Goal: Task Accomplishment & Management: Manage account settings

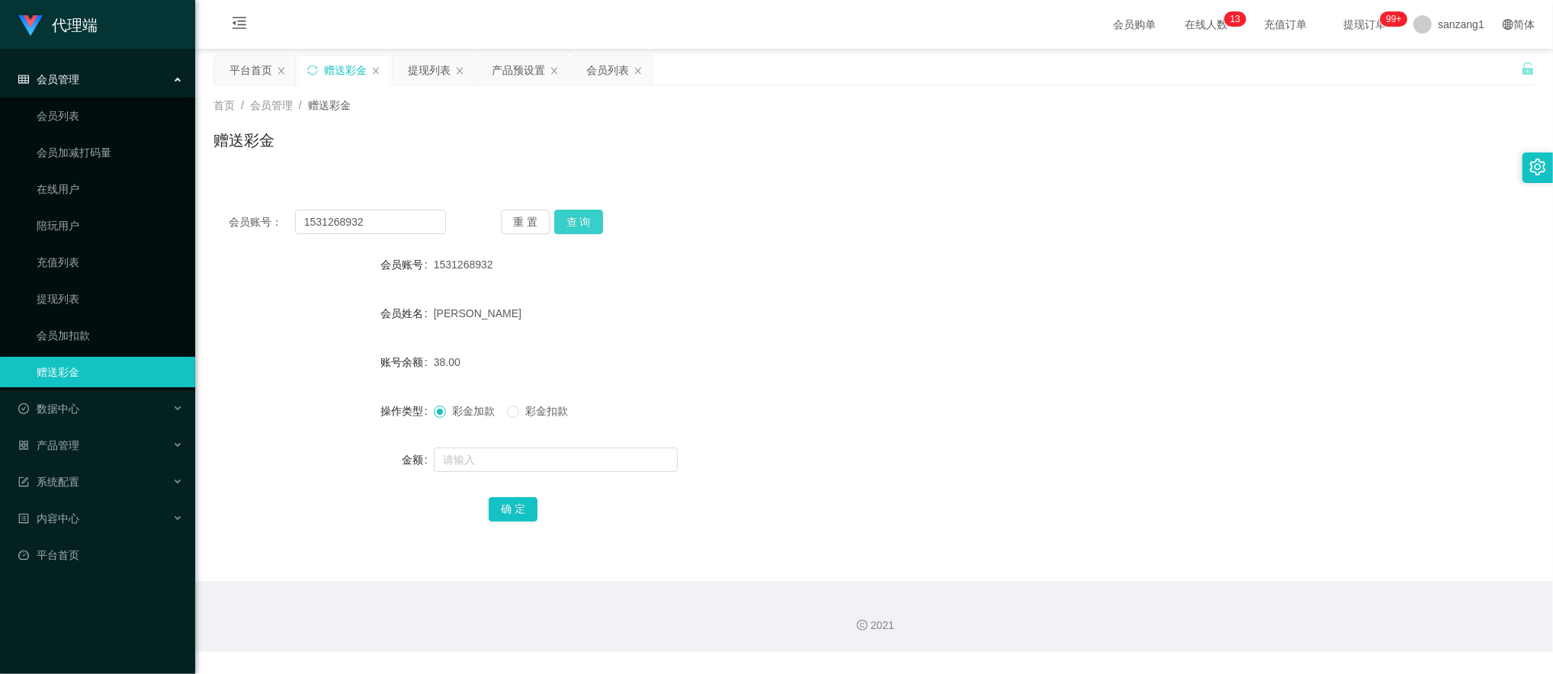
click at [572, 220] on button "查 询" at bounding box center [578, 222] width 49 height 24
drag, startPoint x: 650, startPoint y: 267, endPoint x: 812, endPoint y: 181, distance: 183.8
click at [654, 258] on div "1531268932" at bounding box center [819, 264] width 771 height 30
click at [455, 74] on div "提现列表" at bounding box center [433, 70] width 81 height 29
click at [419, 69] on div "提现列表" at bounding box center [429, 70] width 43 height 29
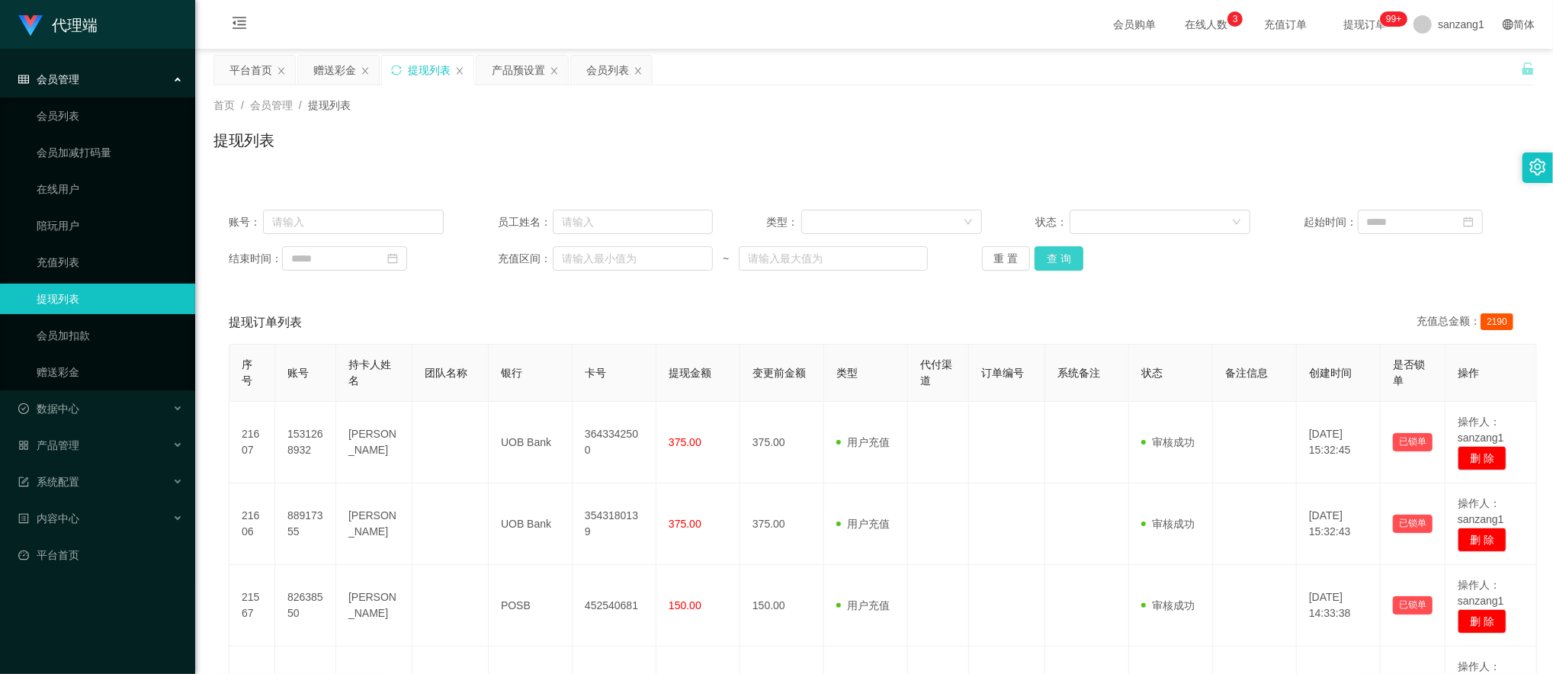
click at [1035, 257] on button "查 询" at bounding box center [1059, 258] width 49 height 24
click at [1047, 253] on button "查 询" at bounding box center [1059, 258] width 49 height 24
click at [1047, 259] on button "查 询" at bounding box center [1059, 258] width 49 height 24
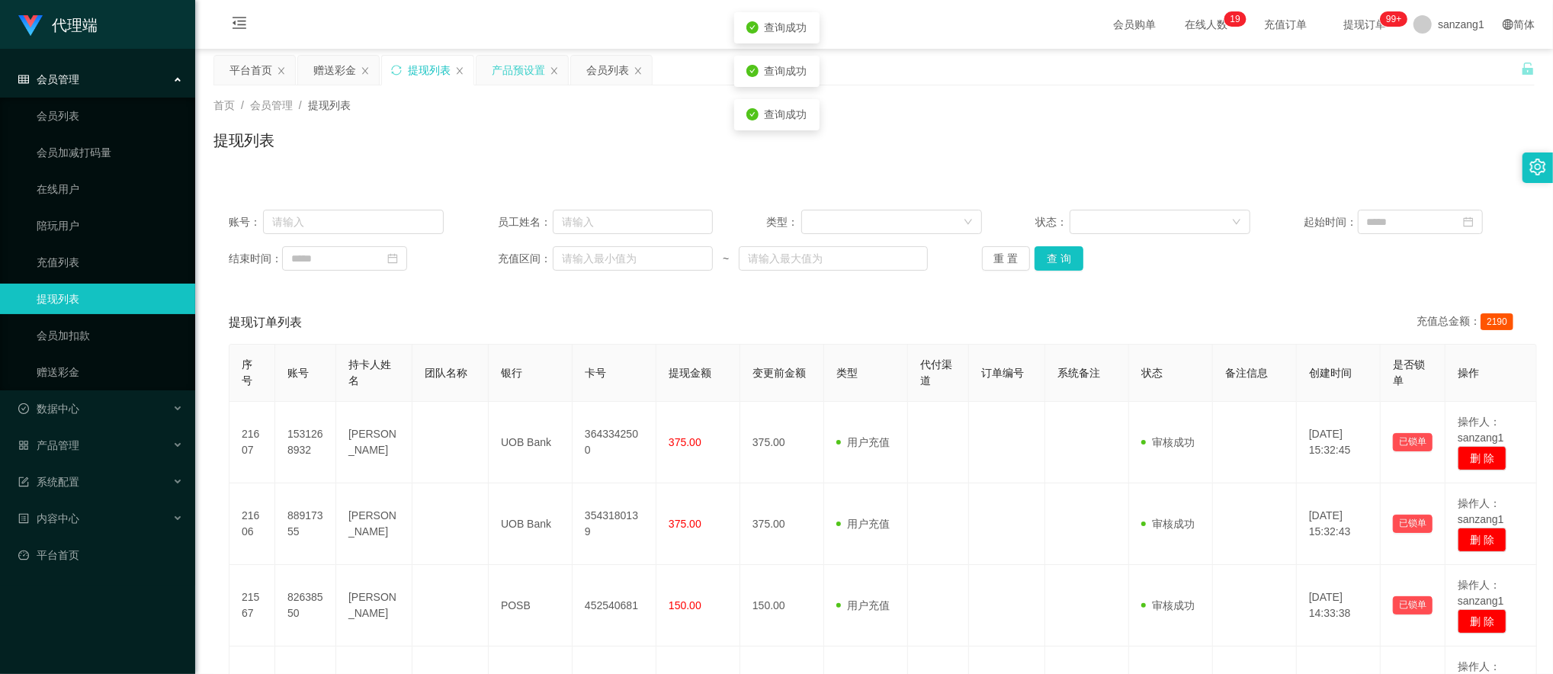
click at [511, 58] on div "产品预设置" at bounding box center [518, 70] width 53 height 29
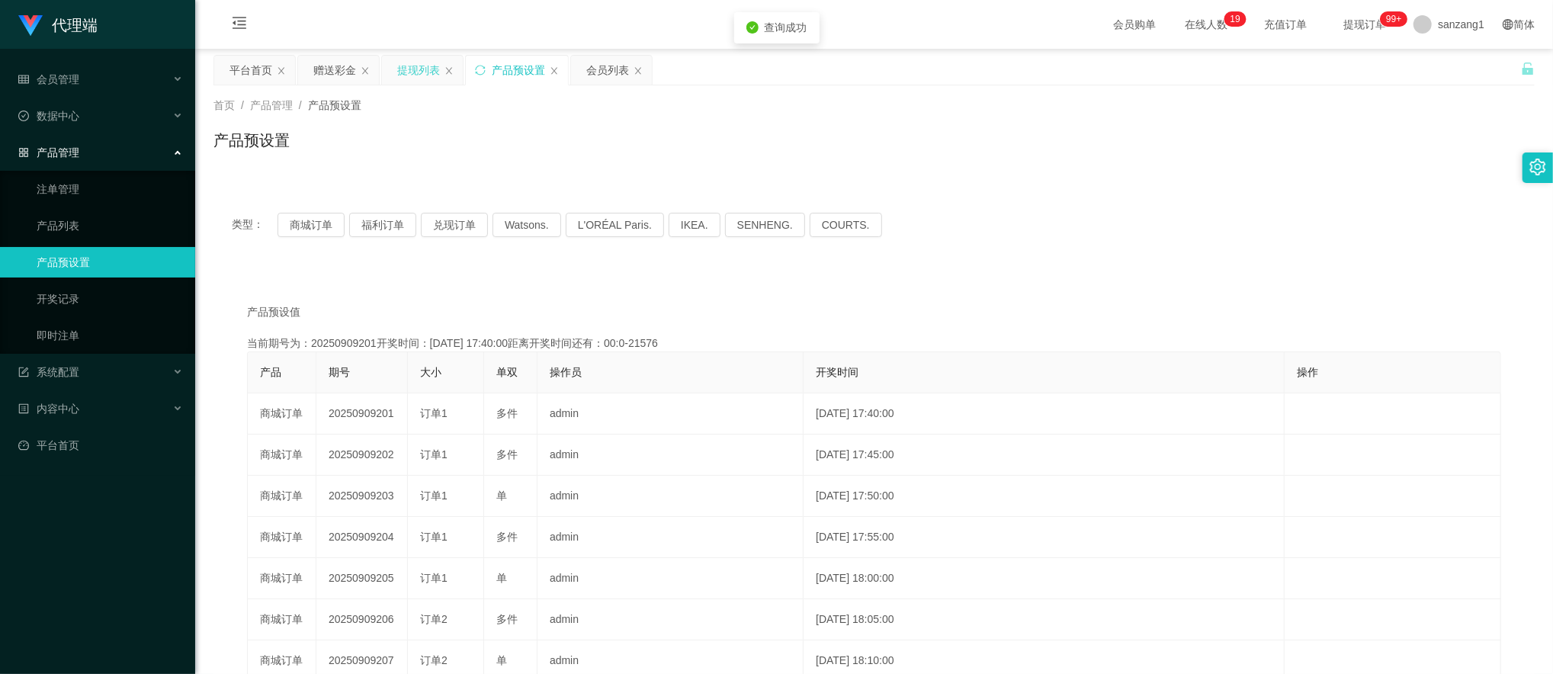
click at [413, 74] on div "提现列表" at bounding box center [418, 70] width 43 height 29
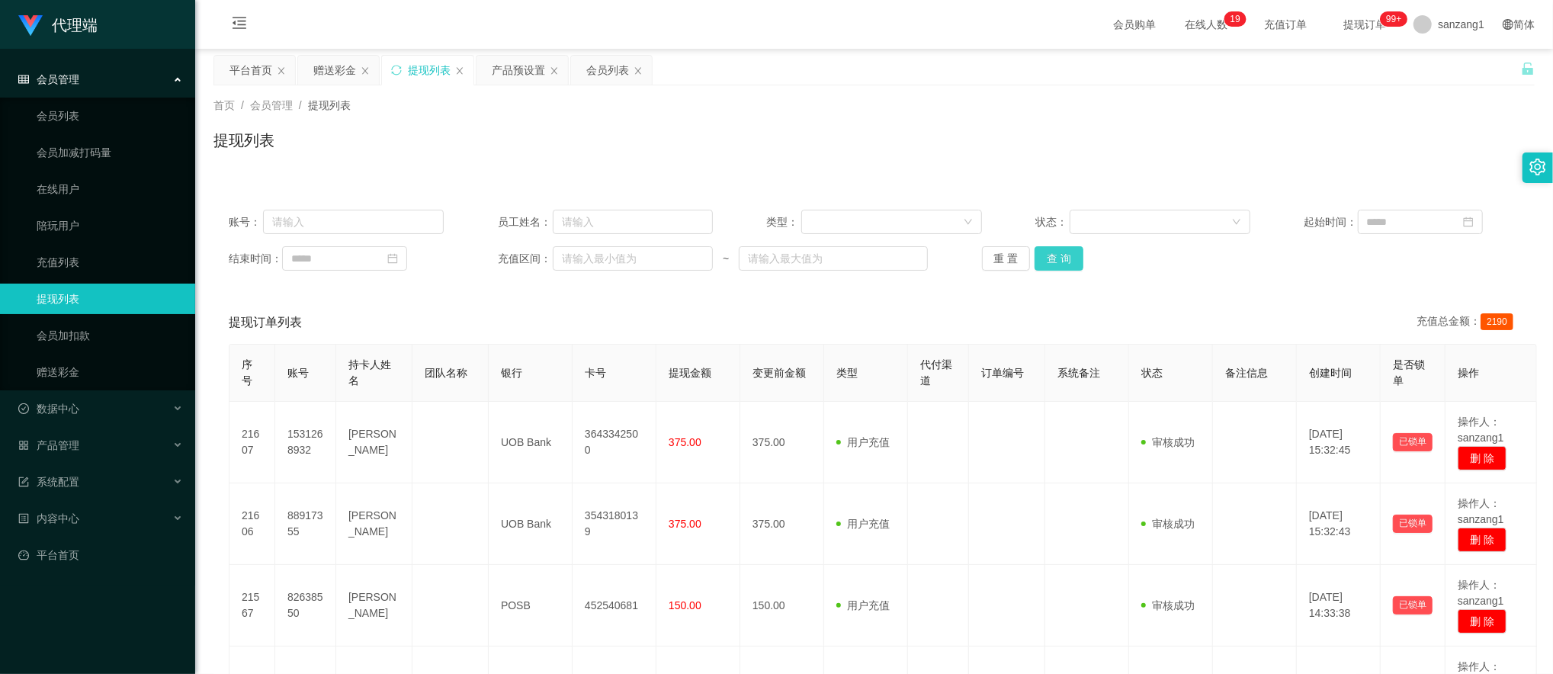
click at [1066, 263] on button "查 询" at bounding box center [1059, 258] width 49 height 24
click at [1052, 252] on button "查 询" at bounding box center [1059, 258] width 49 height 24
click at [1038, 249] on button "查 询" at bounding box center [1059, 258] width 49 height 24
click at [1067, 267] on button "查 询" at bounding box center [1059, 258] width 49 height 24
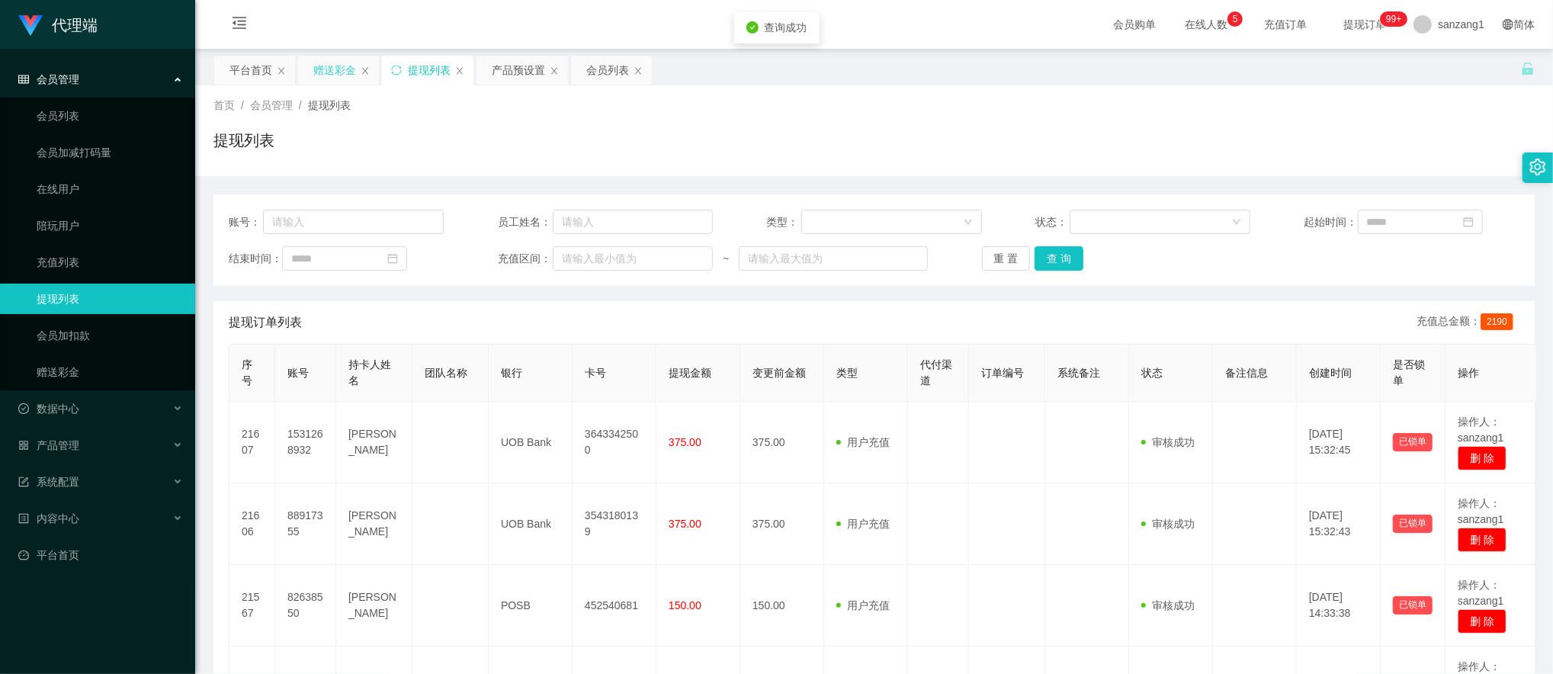
click at [328, 68] on div "赠送彩金" at bounding box center [334, 70] width 43 height 29
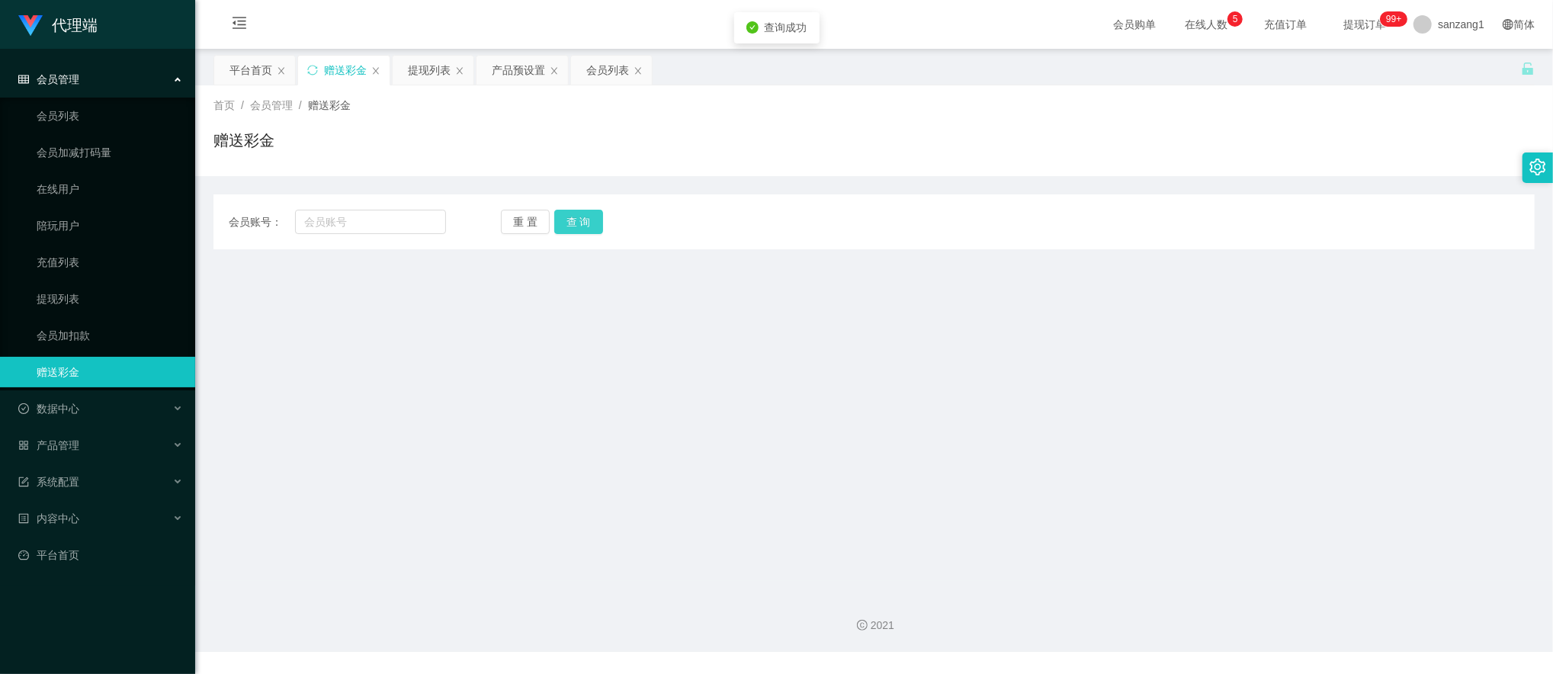
click at [584, 220] on button "查 询" at bounding box center [578, 222] width 49 height 24
click at [380, 215] on input "text" at bounding box center [371, 222] width 152 height 24
paste input "88917355"
type input "88917355"
click at [570, 232] on button "查 询" at bounding box center [578, 222] width 49 height 24
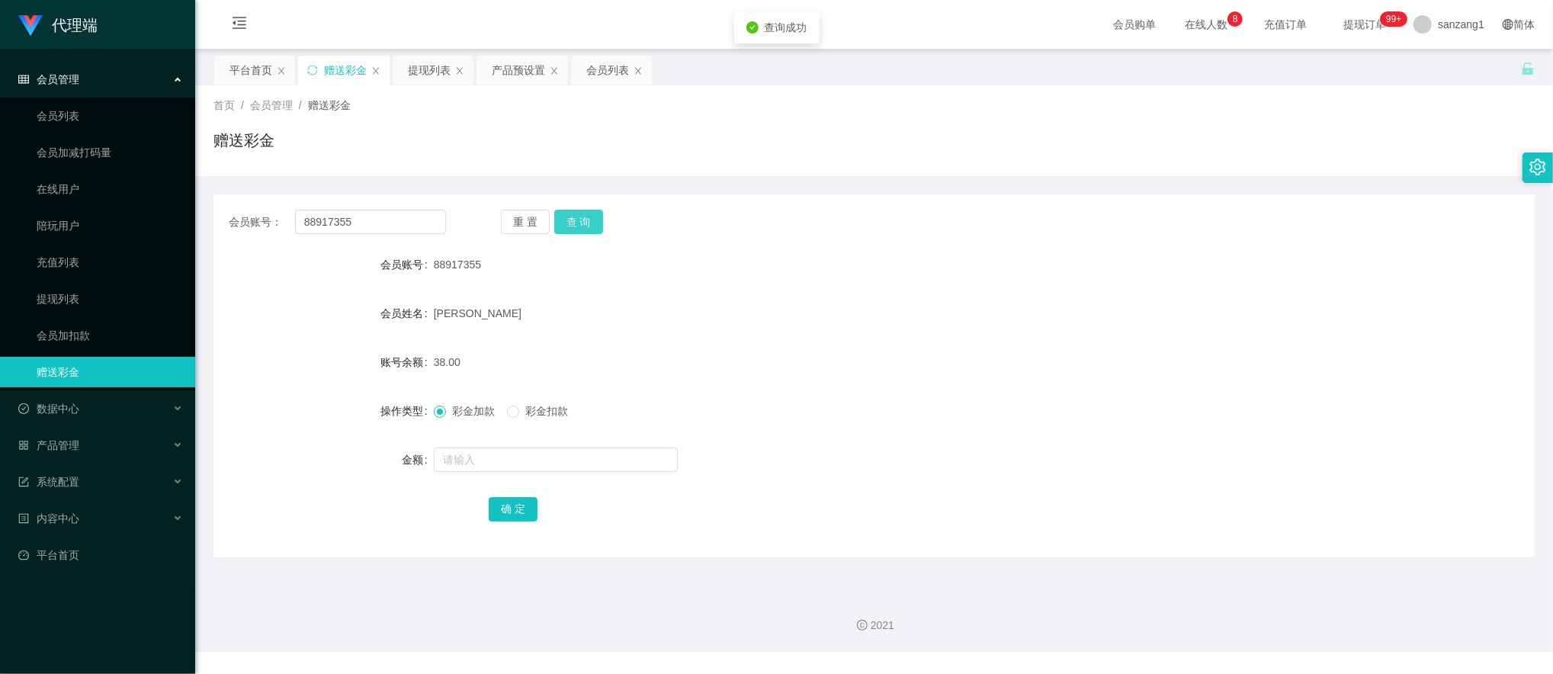
click at [570, 232] on button "查 询" at bounding box center [578, 222] width 49 height 24
click at [447, 71] on div "提现列表" at bounding box center [429, 70] width 43 height 29
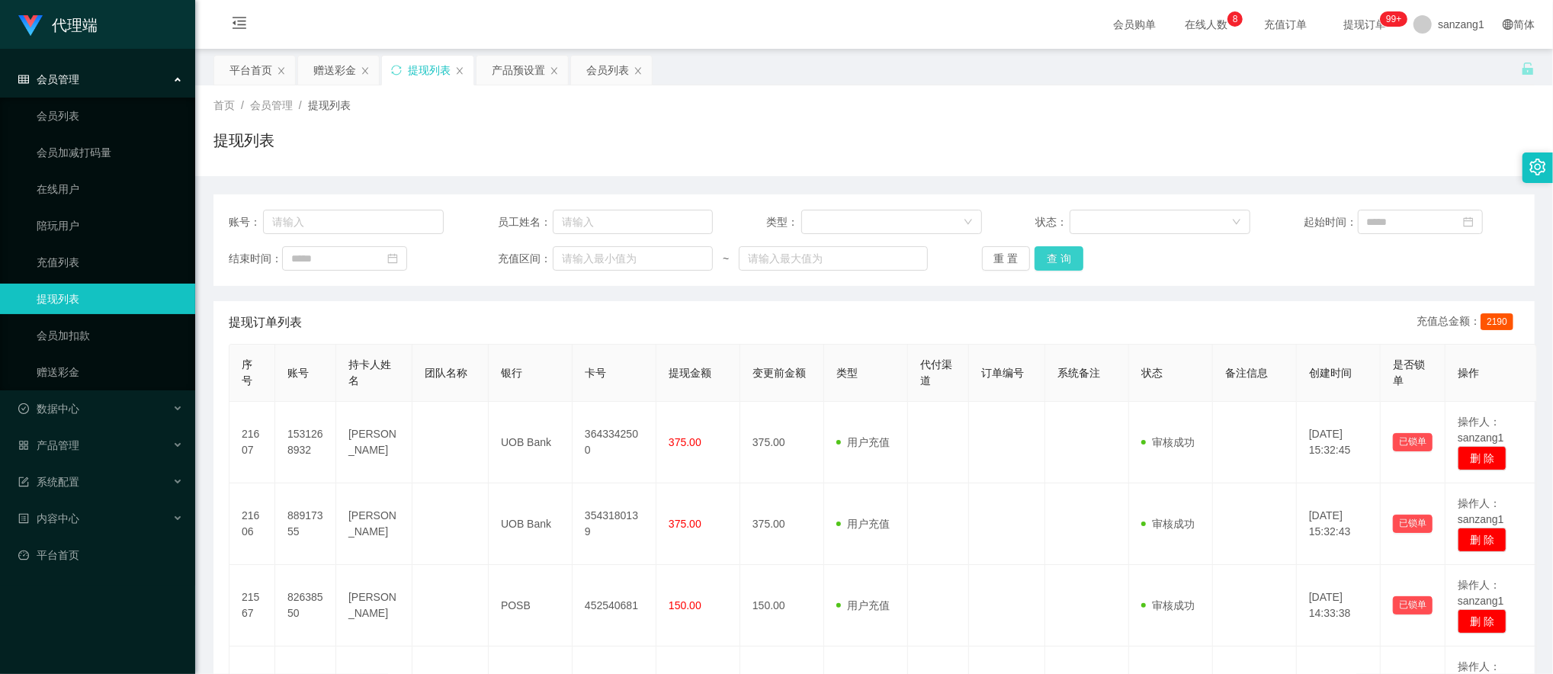
click at [1057, 265] on button "查 询" at bounding box center [1059, 258] width 49 height 24
click at [1035, 251] on button "查 询" at bounding box center [1059, 258] width 49 height 24
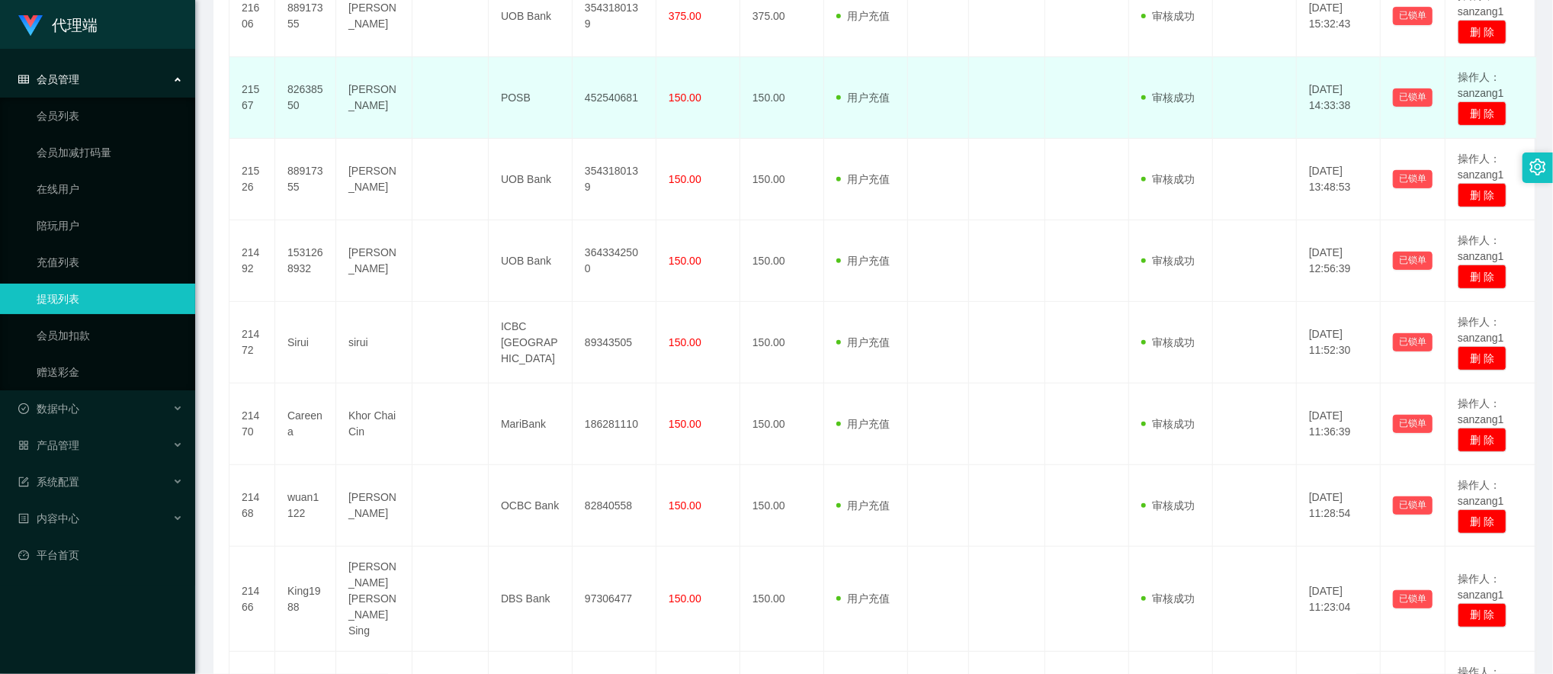
scroll to position [610, 0]
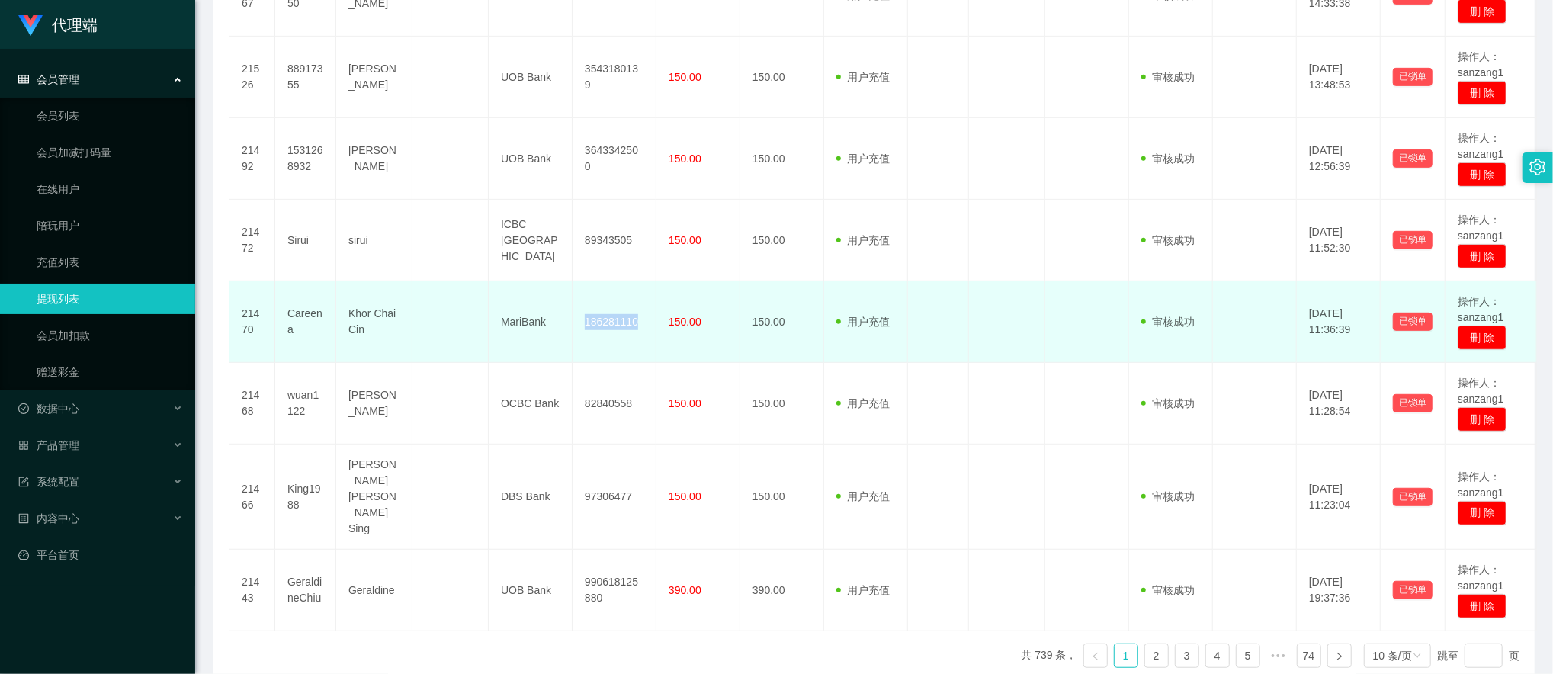
drag, startPoint x: 579, startPoint y: 324, endPoint x: 636, endPoint y: 324, distance: 56.4
click at [636, 324] on td "186281110" at bounding box center [615, 322] width 84 height 82
copy td "186281110"
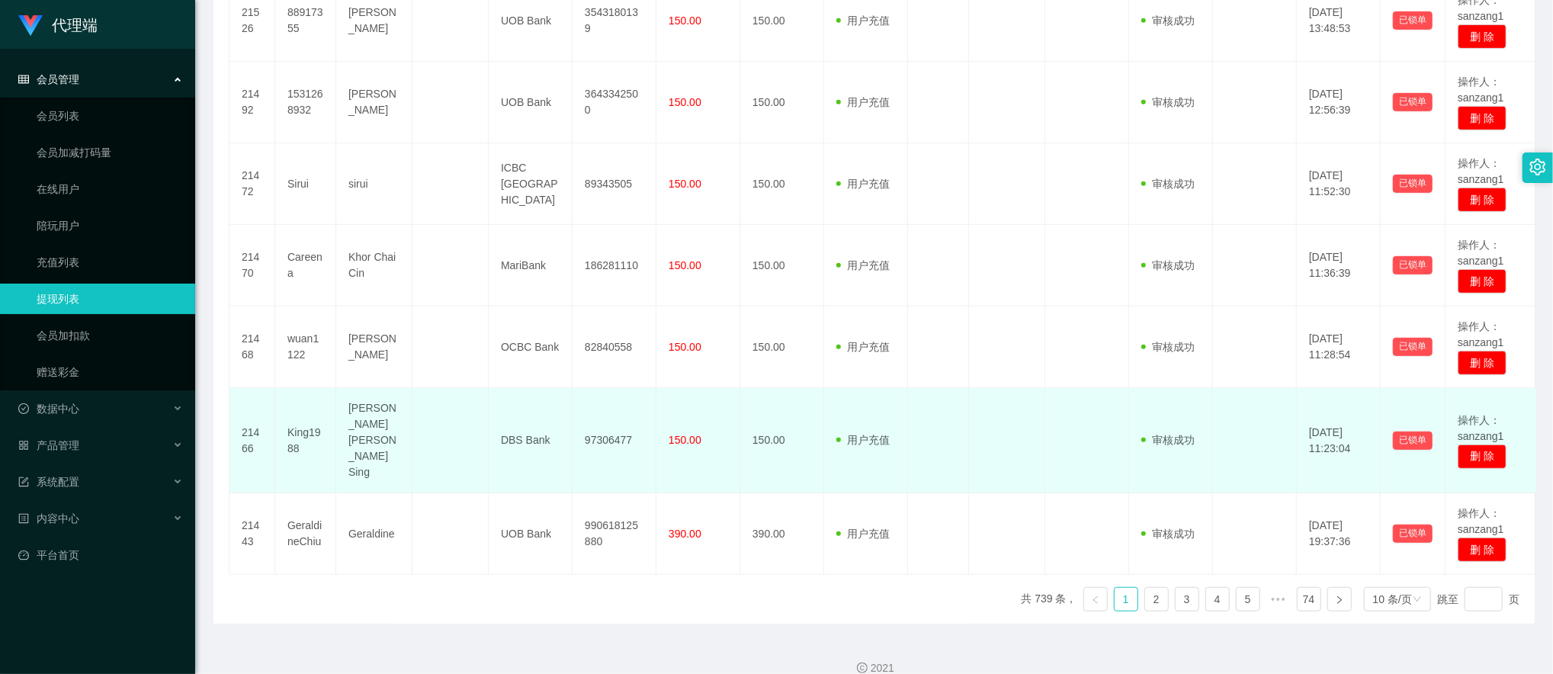
click at [595, 431] on td "97306477" at bounding box center [615, 440] width 84 height 105
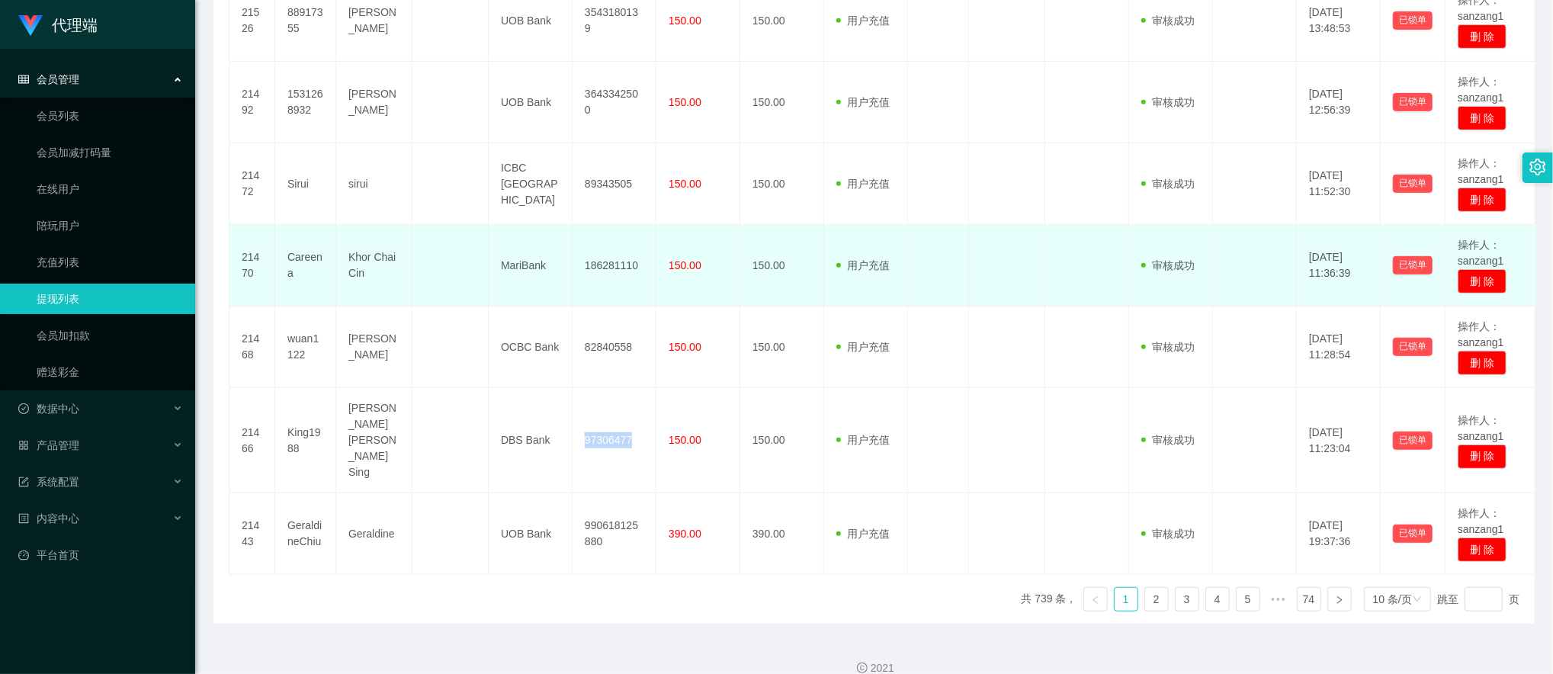
copy td "97306477"
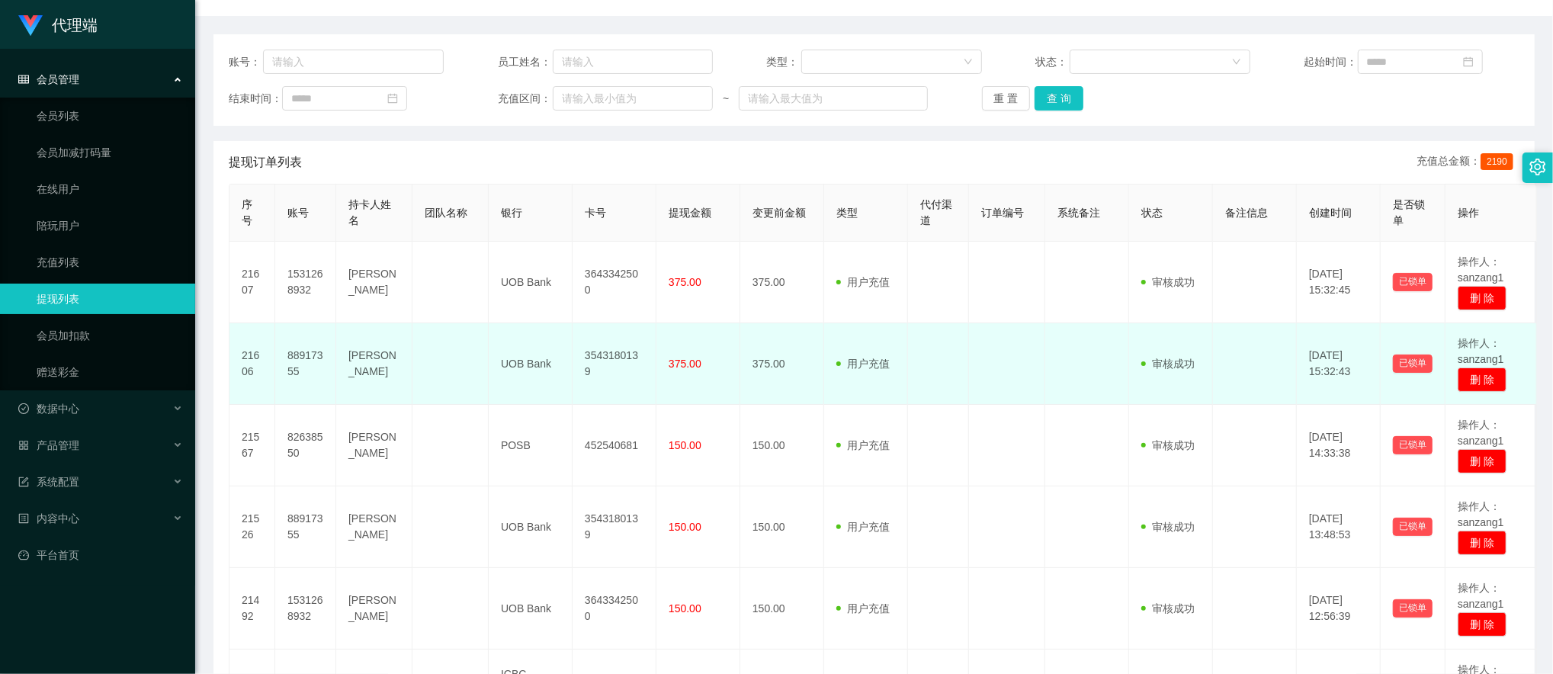
scroll to position [305, 0]
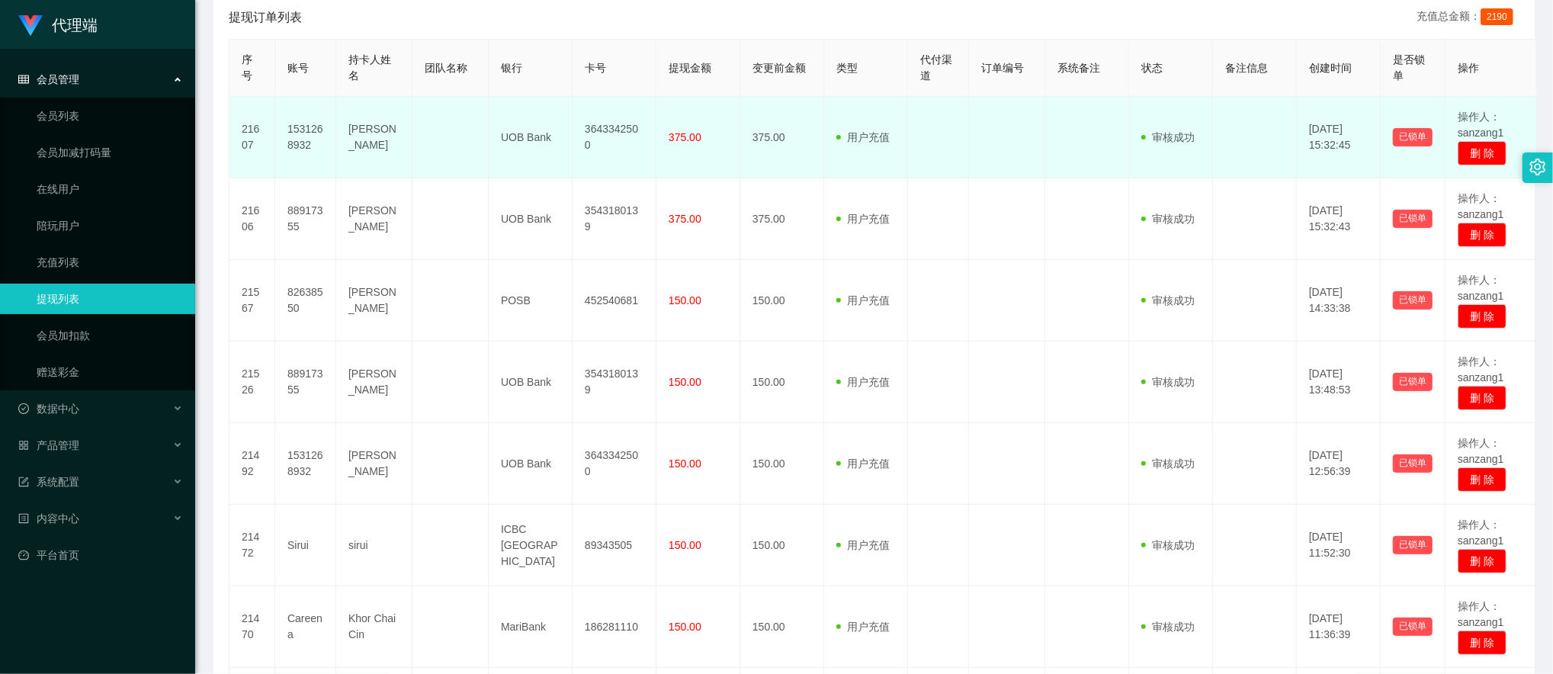
click at [428, 153] on td at bounding box center [450, 138] width 76 height 82
click at [351, 135] on td "[PERSON_NAME]" at bounding box center [374, 138] width 76 height 82
drag, startPoint x: 345, startPoint y: 136, endPoint x: 398, endPoint y: 138, distance: 53.4
click at [398, 138] on td "[PERSON_NAME]" at bounding box center [374, 138] width 76 height 82
copy td "[PERSON_NAME]"
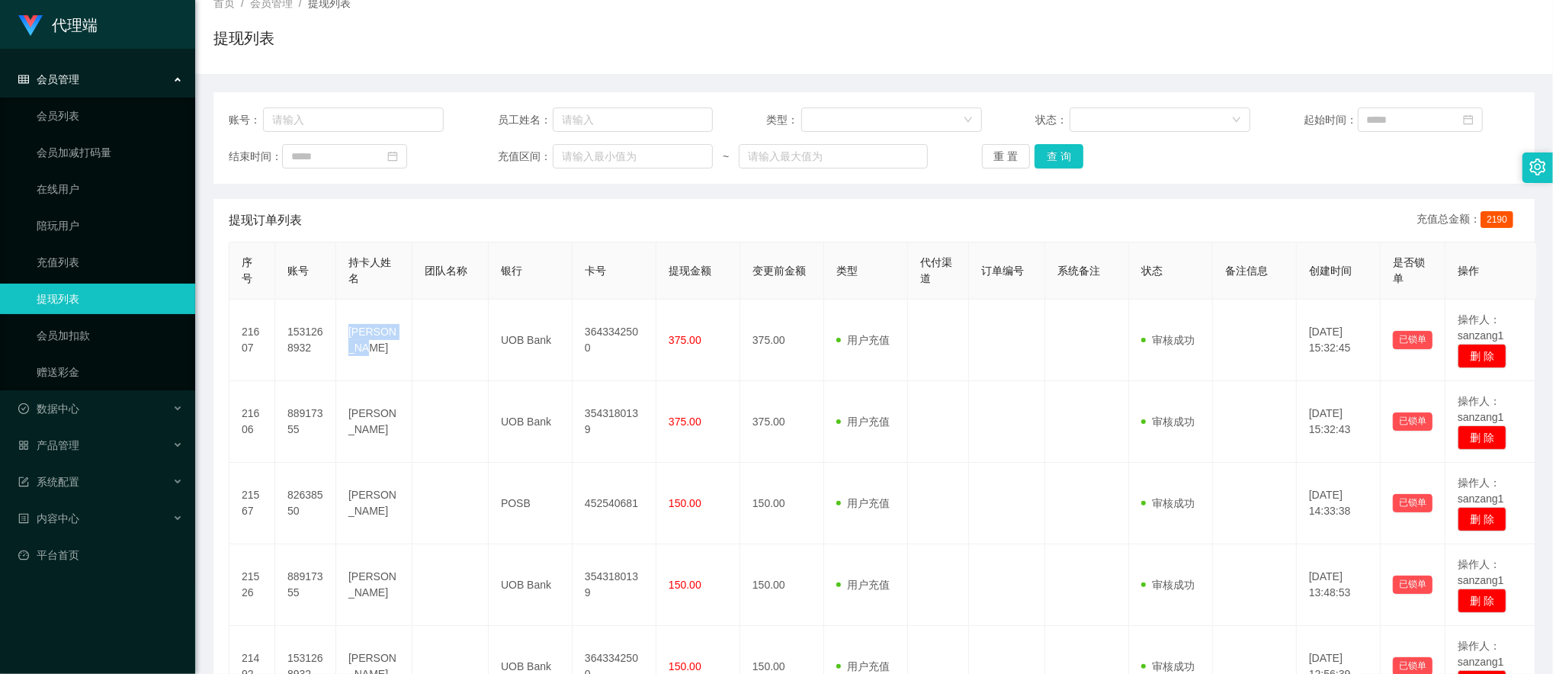
scroll to position [0, 0]
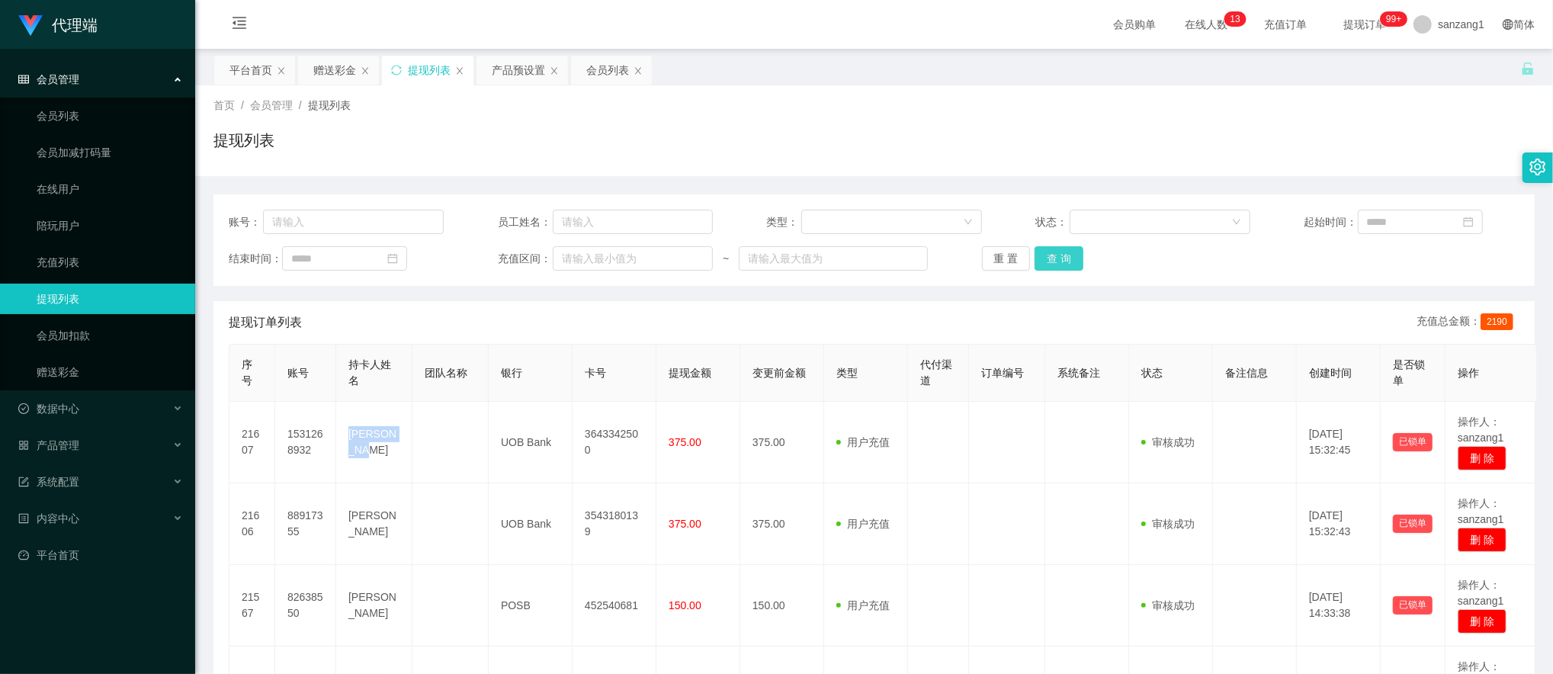
click at [1060, 261] on button "查 询" at bounding box center [1059, 258] width 49 height 24
click at [334, 72] on div "赠送彩金" at bounding box center [334, 70] width 43 height 29
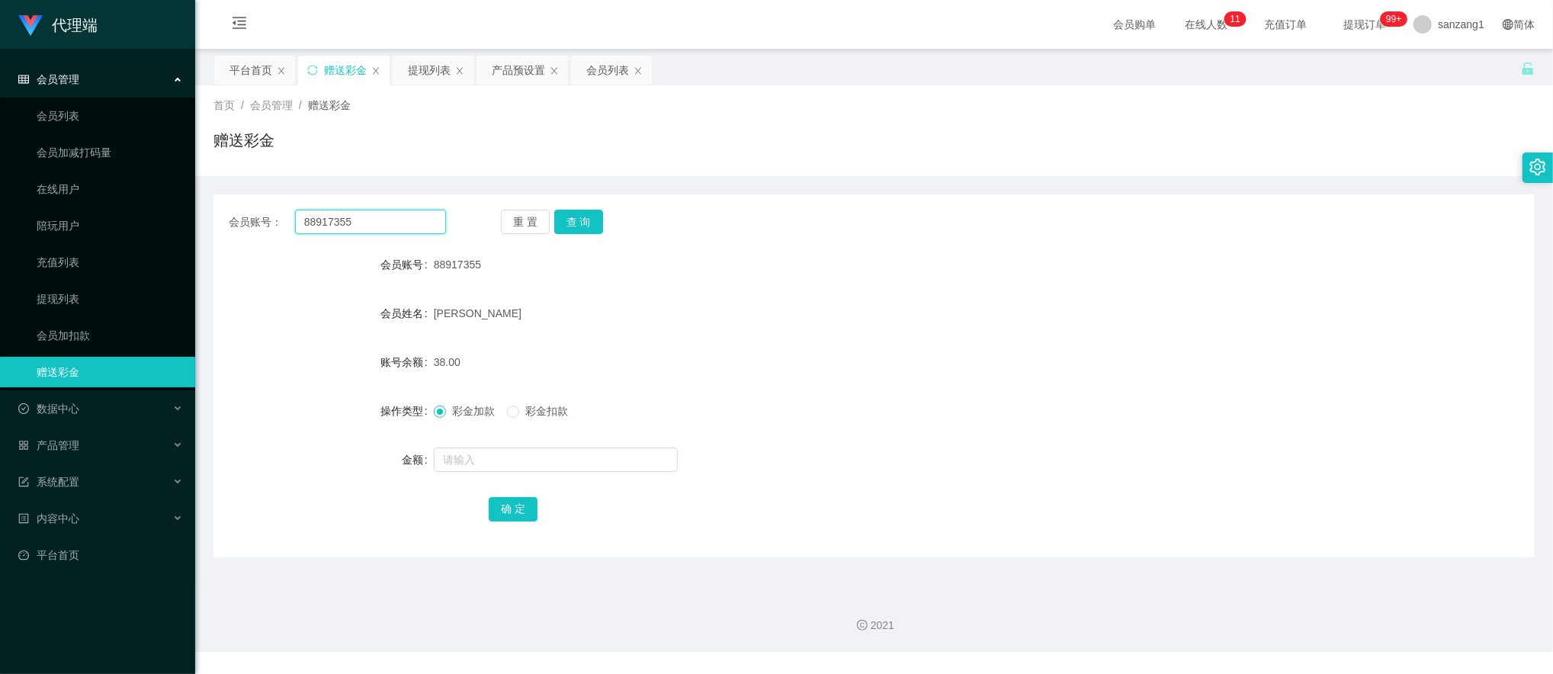
drag, startPoint x: 357, startPoint y: 220, endPoint x: 206, endPoint y: 198, distance: 152.6
click at [206, 198] on main "关闭左侧 关闭右侧 关闭其它 刷新页面 平台首页 赠送彩金 提现列表 产品预设置 会员列表 首页 / 会员管理 / 赠送彩金 / 赠送彩金 会员账号： 889…" at bounding box center [874, 315] width 1358 height 532
paste input "2840558"
click at [579, 221] on button "查 询" at bounding box center [578, 222] width 49 height 24
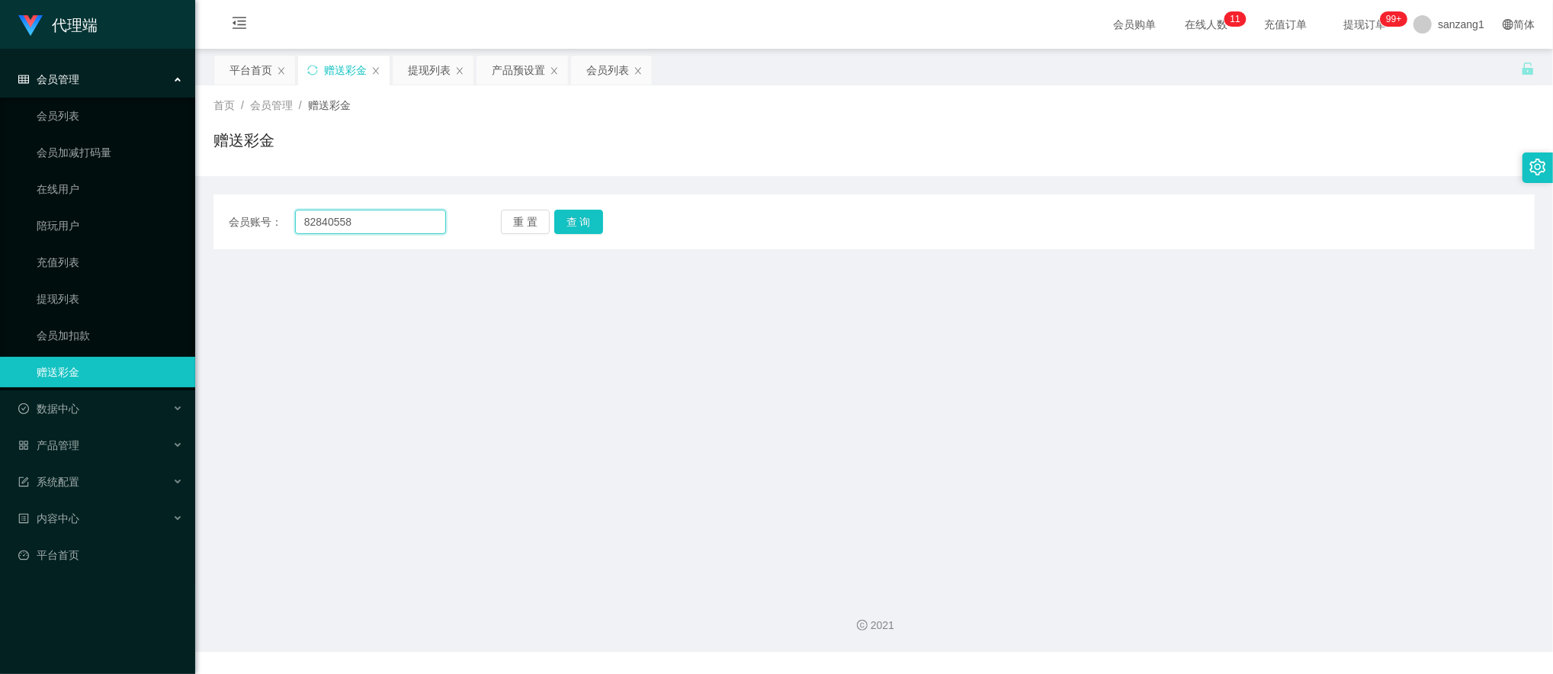
drag, startPoint x: 379, startPoint y: 217, endPoint x: 247, endPoint y: 200, distance: 133.0
click at [233, 201] on div "会员账号： 82840558 重 置 查 询 会员账号 88917355 会员姓名 Corinna Ng 账号余额 38.00 操作类型 彩金加款 彩金扣款 …" at bounding box center [873, 221] width 1321 height 55
paste input "wuan1122"
type input "wuan1122"
click at [558, 215] on button "查 询" at bounding box center [578, 222] width 49 height 24
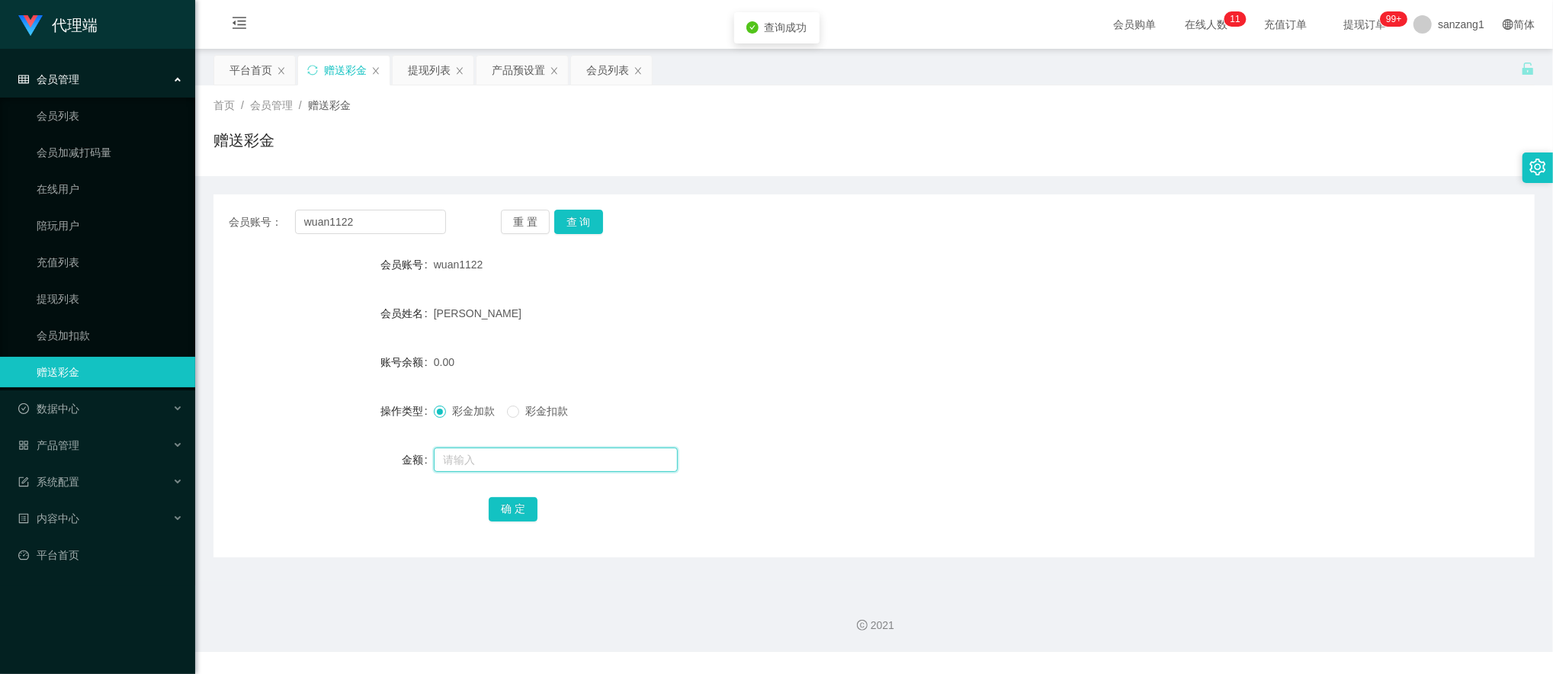
click at [459, 465] on input "text" at bounding box center [556, 459] width 244 height 24
type input "300"
click at [499, 500] on button "确 定" at bounding box center [513, 509] width 49 height 24
click at [425, 81] on div "提现列表" at bounding box center [429, 70] width 43 height 29
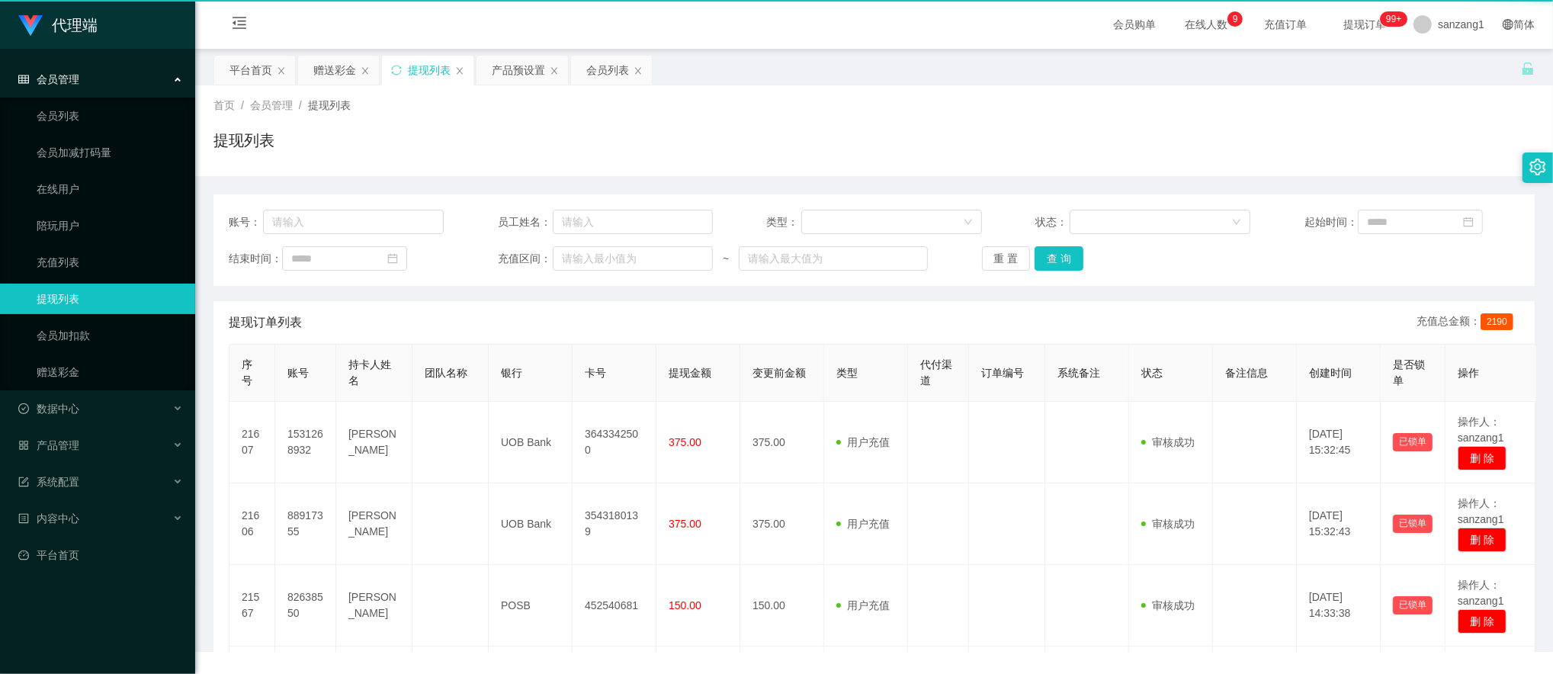
click at [428, 73] on div "提现列表" at bounding box center [429, 70] width 43 height 29
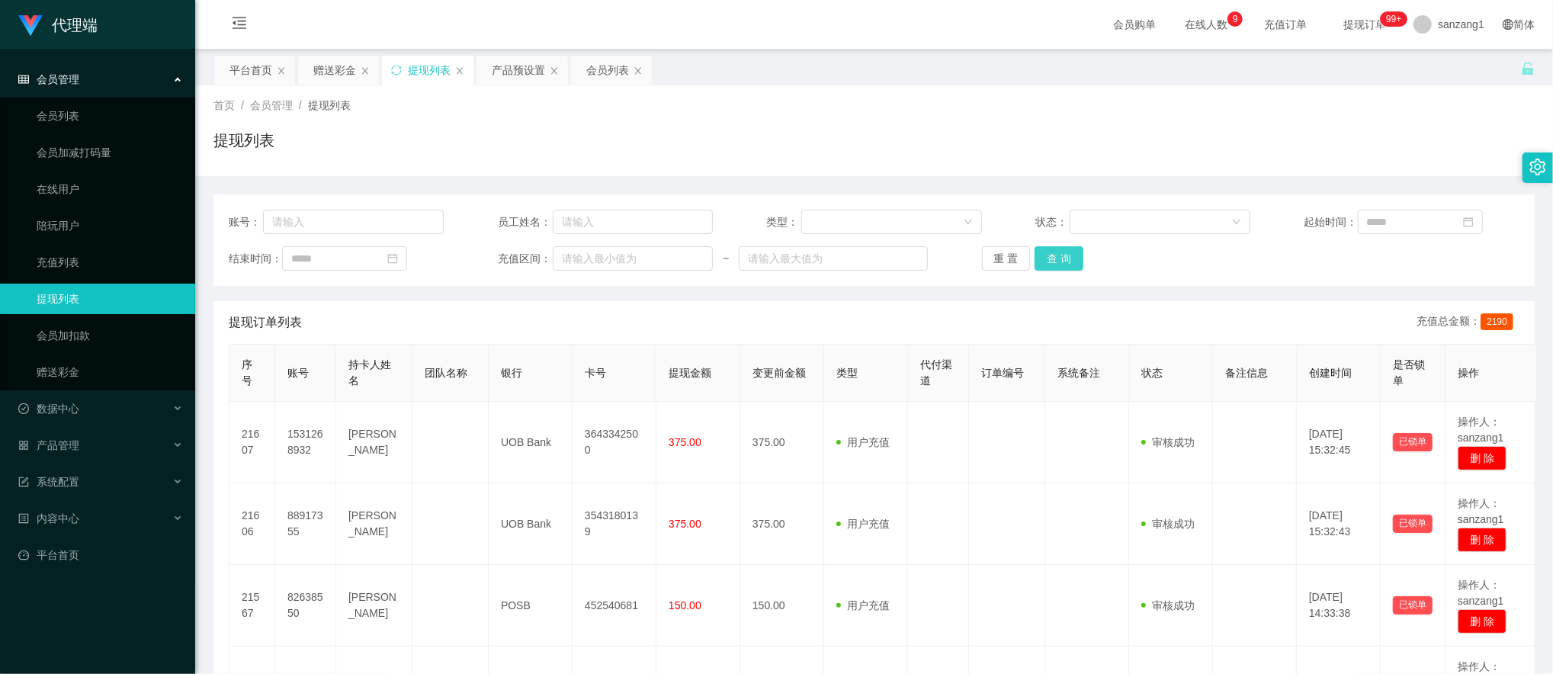
click at [1051, 263] on button "查 询" at bounding box center [1059, 258] width 49 height 24
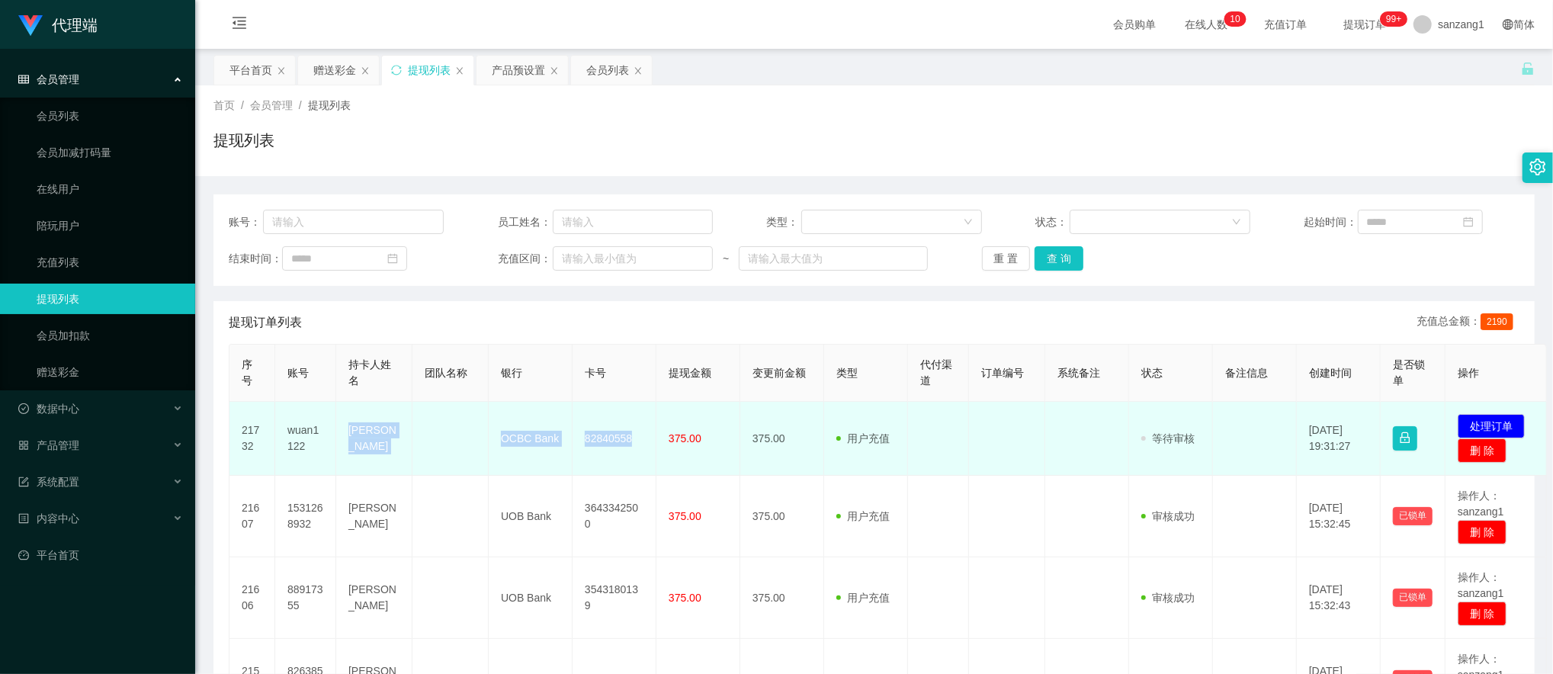
drag, startPoint x: 343, startPoint y: 431, endPoint x: 633, endPoint y: 456, distance: 290.8
click at [633, 456] on tr "21732 wuan1122 kwan rong quan OCBC Bank 82840558 375.00 375.00 用户充值 人工扣款 审核驳回 审…" at bounding box center [887, 439] width 1317 height 74
copy tr "kwan rong quan OCBC Bank 82840558"
click at [1491, 425] on button "处理订单" at bounding box center [1491, 426] width 67 height 24
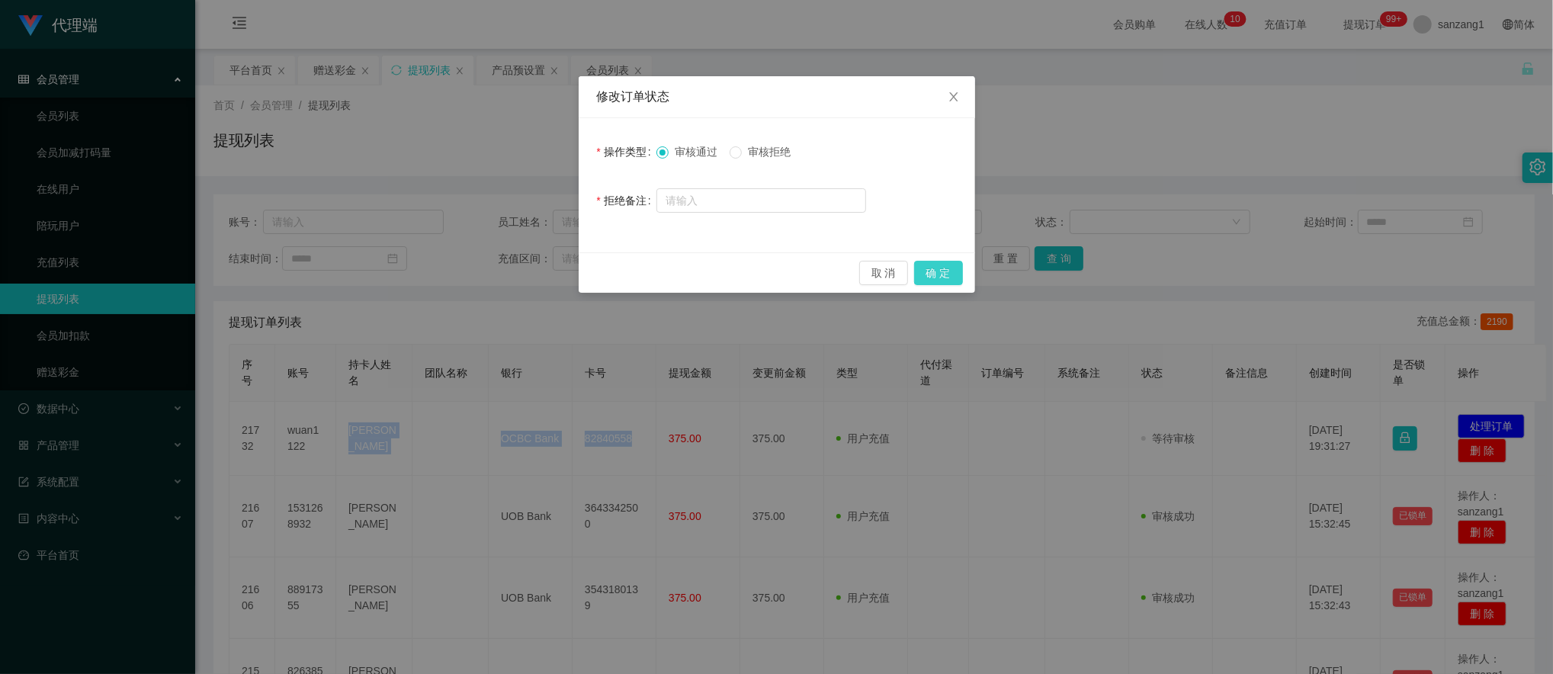
click at [943, 270] on button "确 定" at bounding box center [938, 273] width 49 height 24
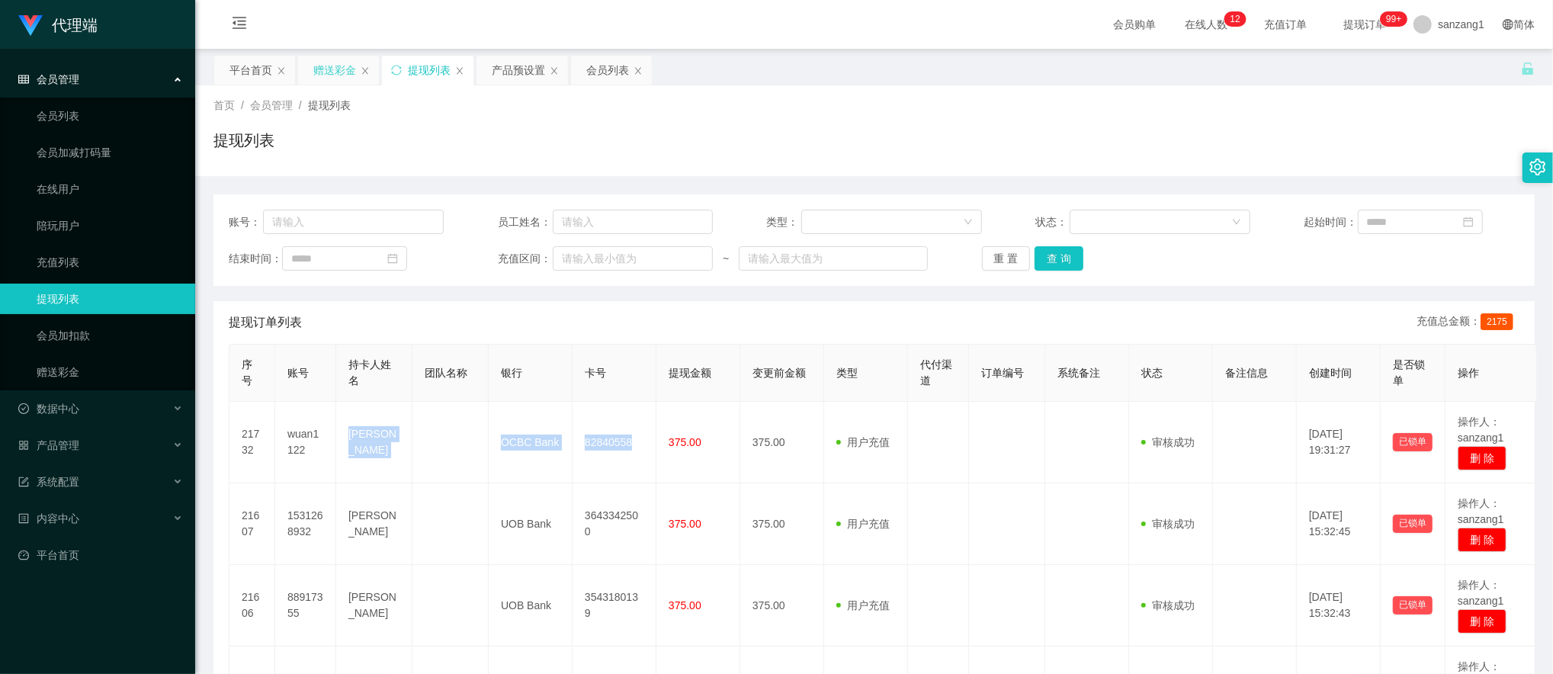
click at [335, 68] on div "赠送彩金" at bounding box center [334, 70] width 43 height 29
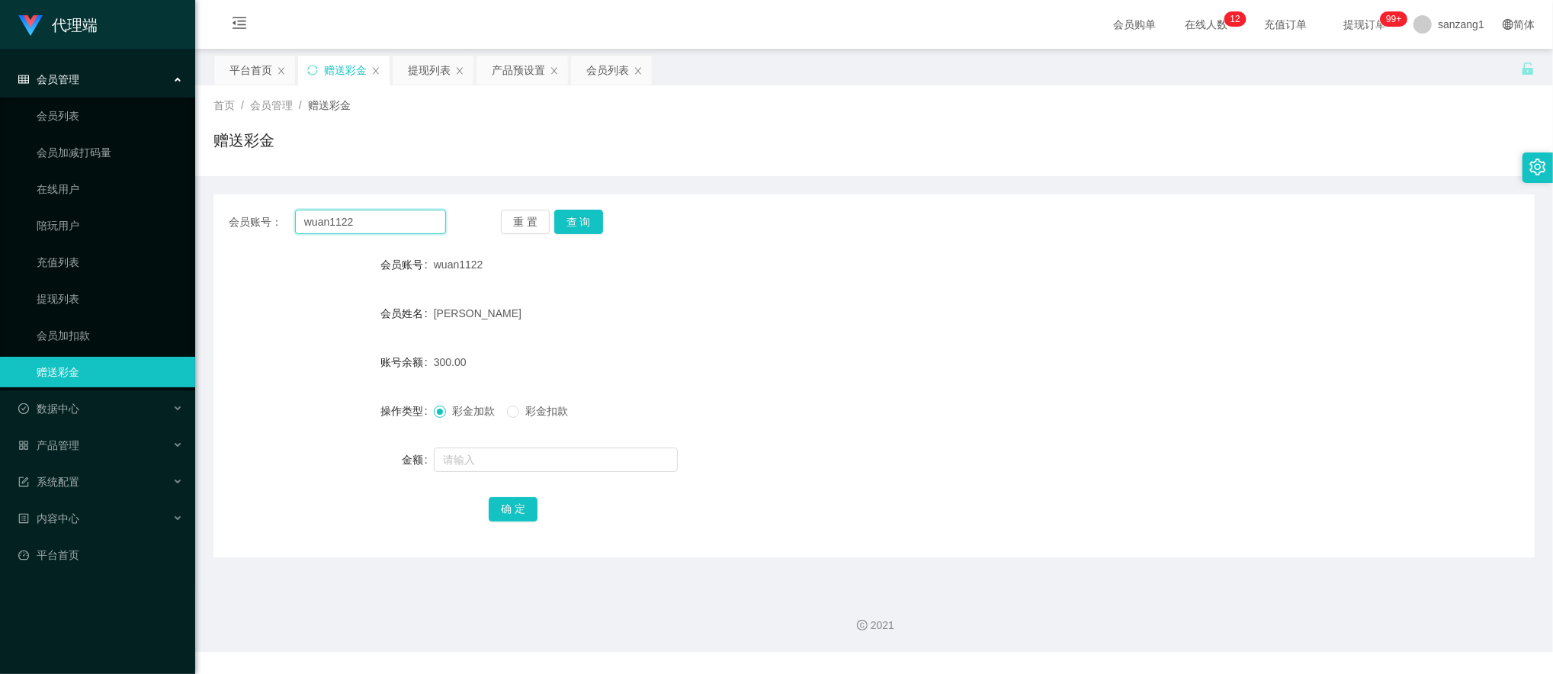
drag, startPoint x: 390, startPoint y: 226, endPoint x: 443, endPoint y: 232, distance: 52.9
click at [217, 223] on div "会员账号： wuan1122 重 置 查 询" at bounding box center [873, 222] width 1321 height 24
click at [571, 215] on button "查 询" at bounding box center [578, 222] width 49 height 24
click at [459, 455] on input "text" at bounding box center [556, 459] width 244 height 24
type input "38"
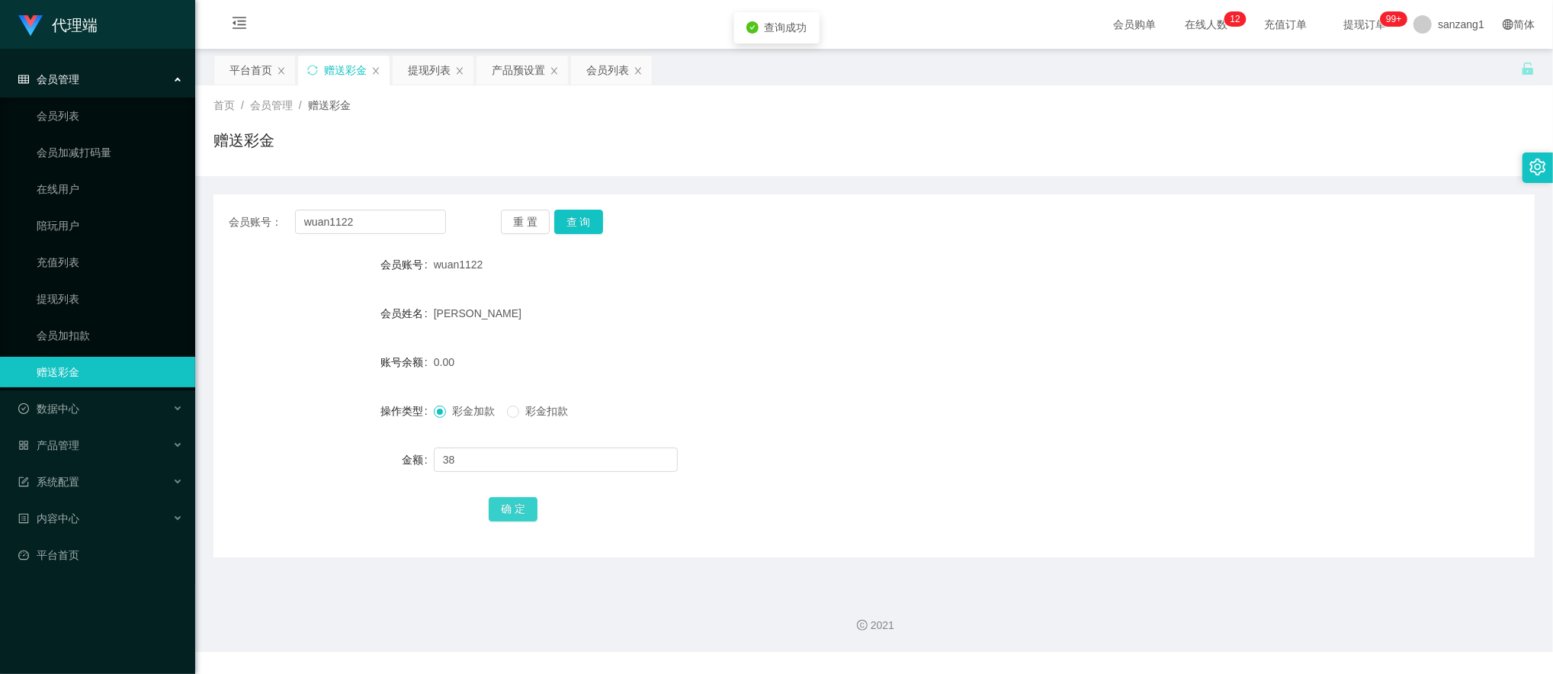
click at [510, 504] on button "确 定" at bounding box center [513, 509] width 49 height 24
click at [431, 68] on div "提现列表" at bounding box center [429, 70] width 43 height 29
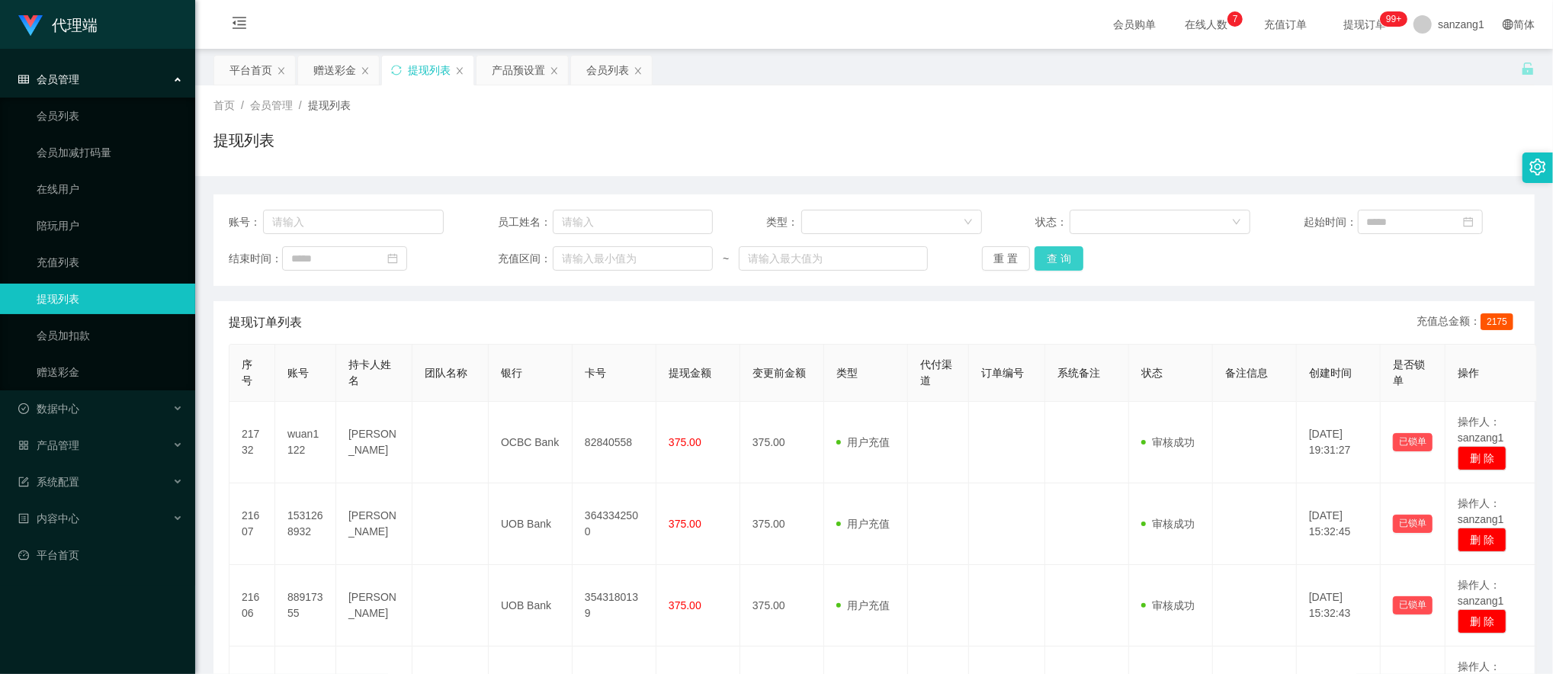
click at [1056, 263] on button "查 询" at bounding box center [1059, 258] width 49 height 24
click at [1060, 256] on button "查 询" at bounding box center [1059, 258] width 49 height 24
